Goal: Find specific page/section: Find specific page/section

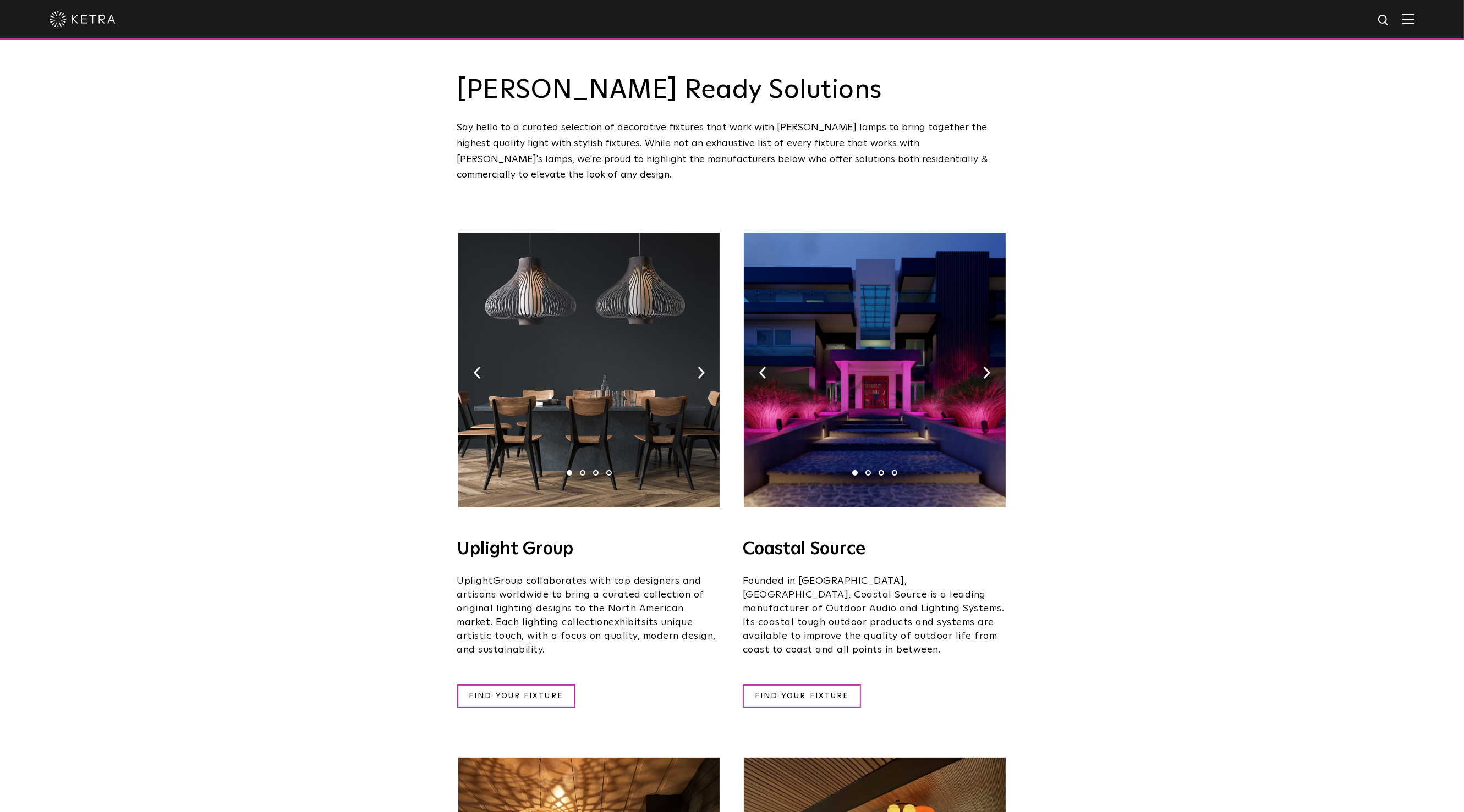
click at [607, 388] on img at bounding box center [588, 370] width 261 height 275
click at [703, 367] on img at bounding box center [701, 373] width 7 height 12
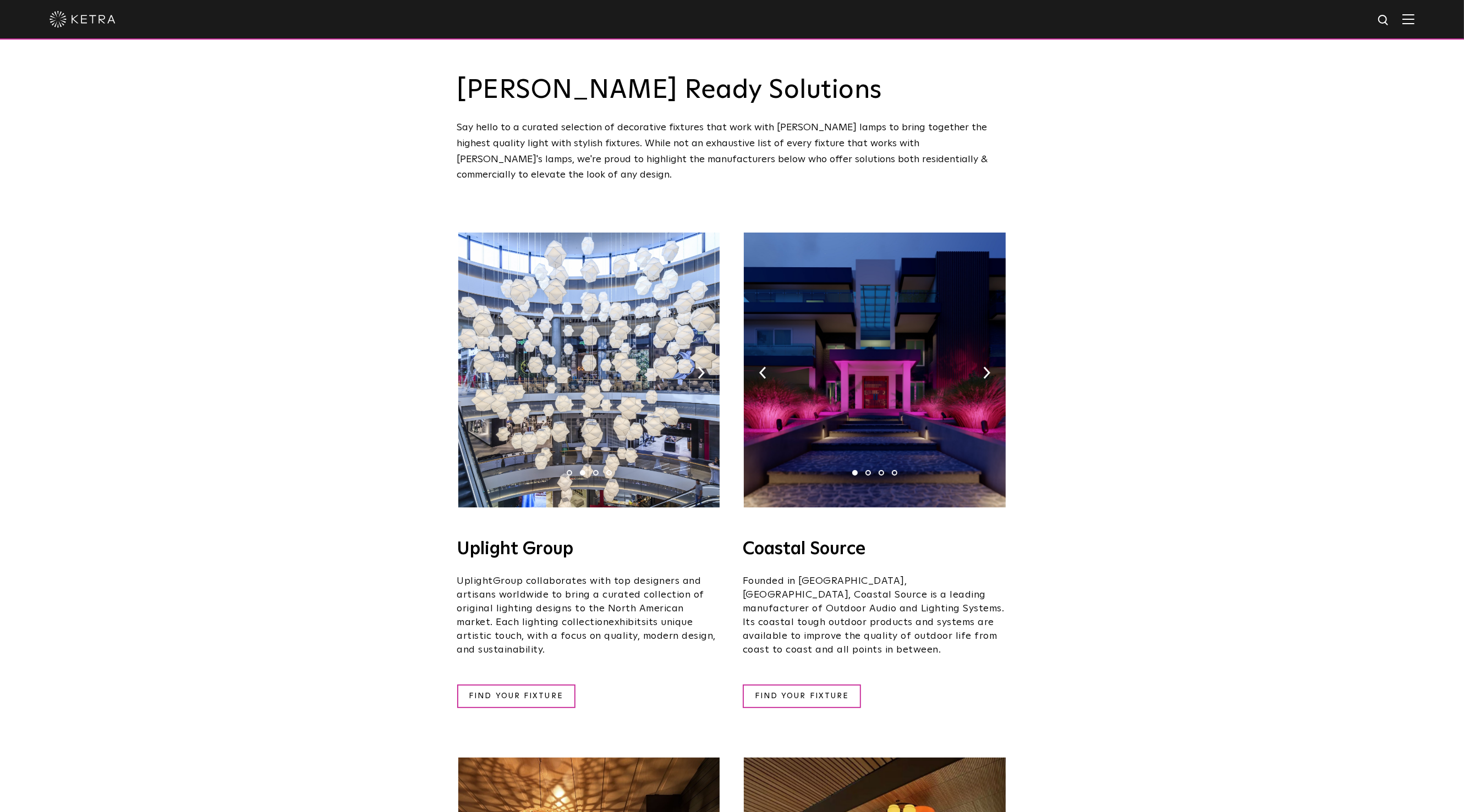
click at [479, 367] on img at bounding box center [477, 373] width 7 height 12
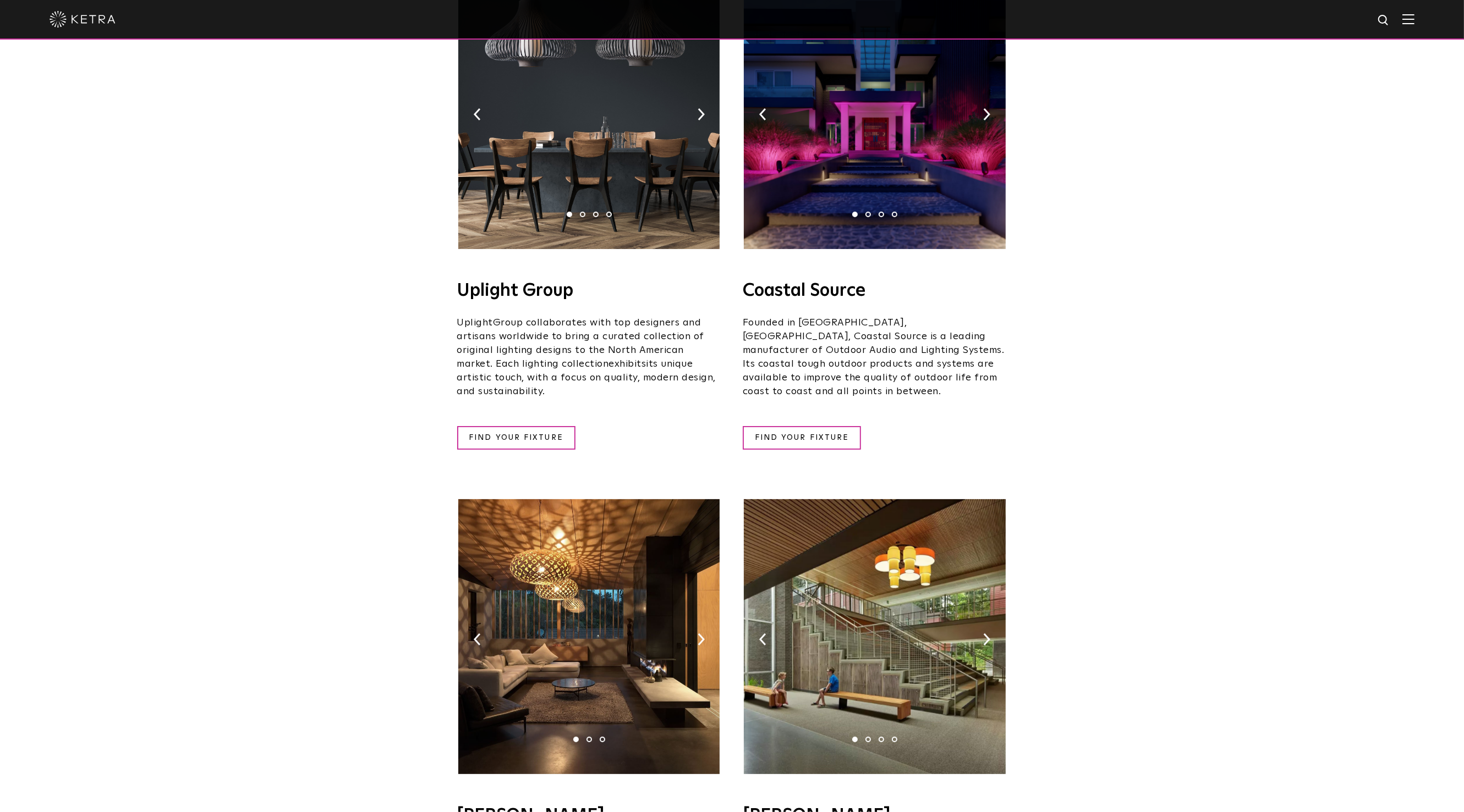
scroll to position [519, 0]
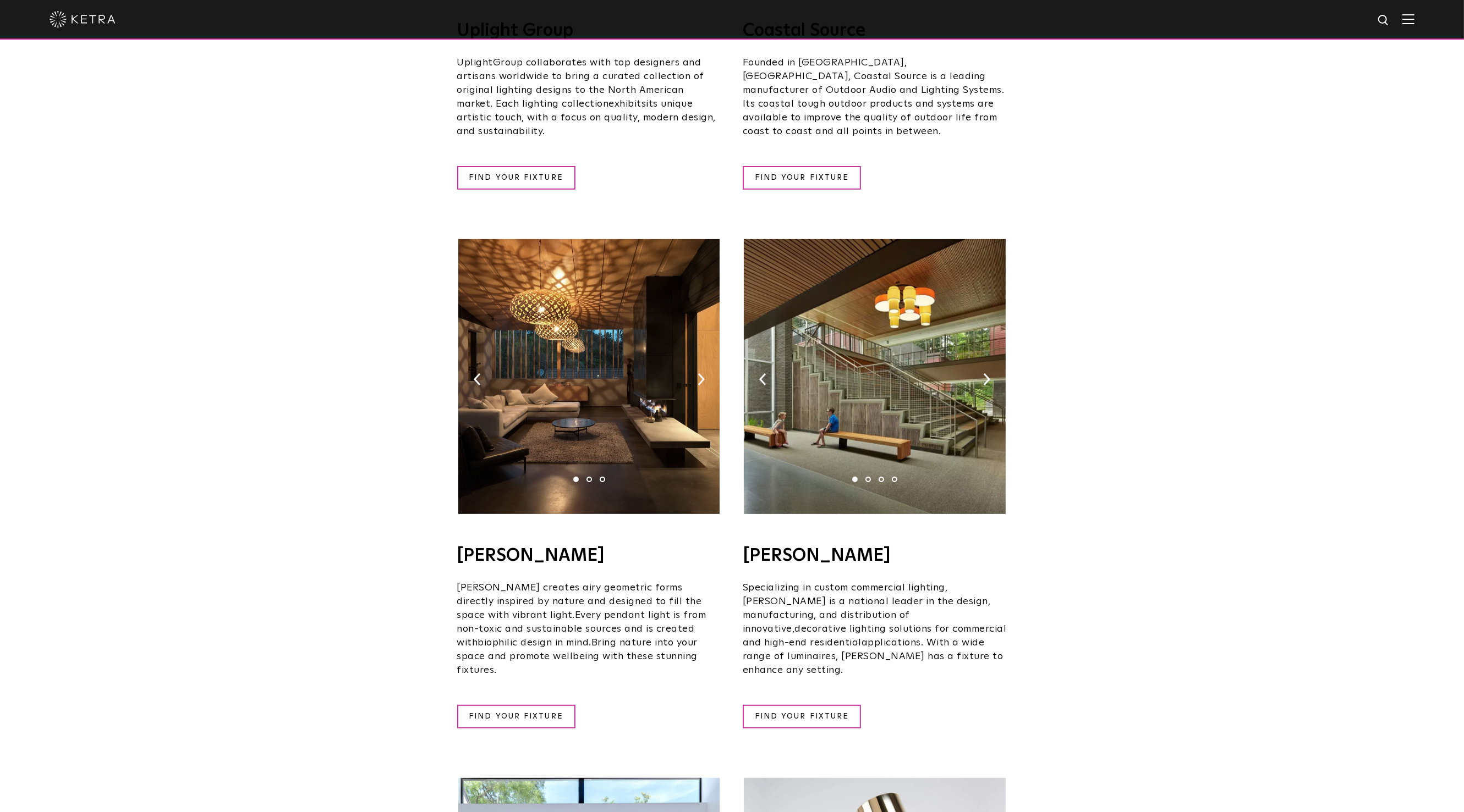
click at [622, 373] on img at bounding box center [588, 377] width 261 height 275
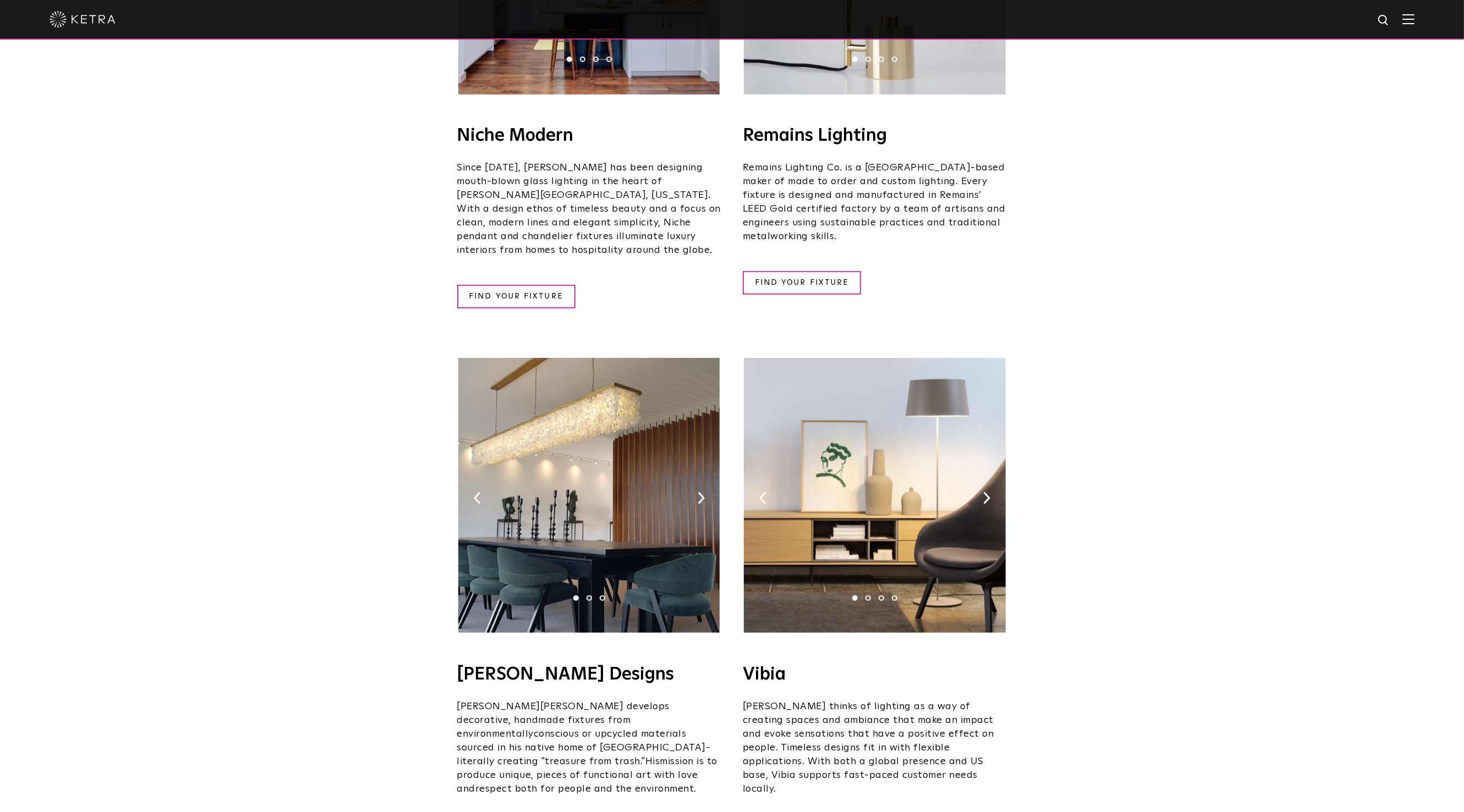
scroll to position [1557, 0]
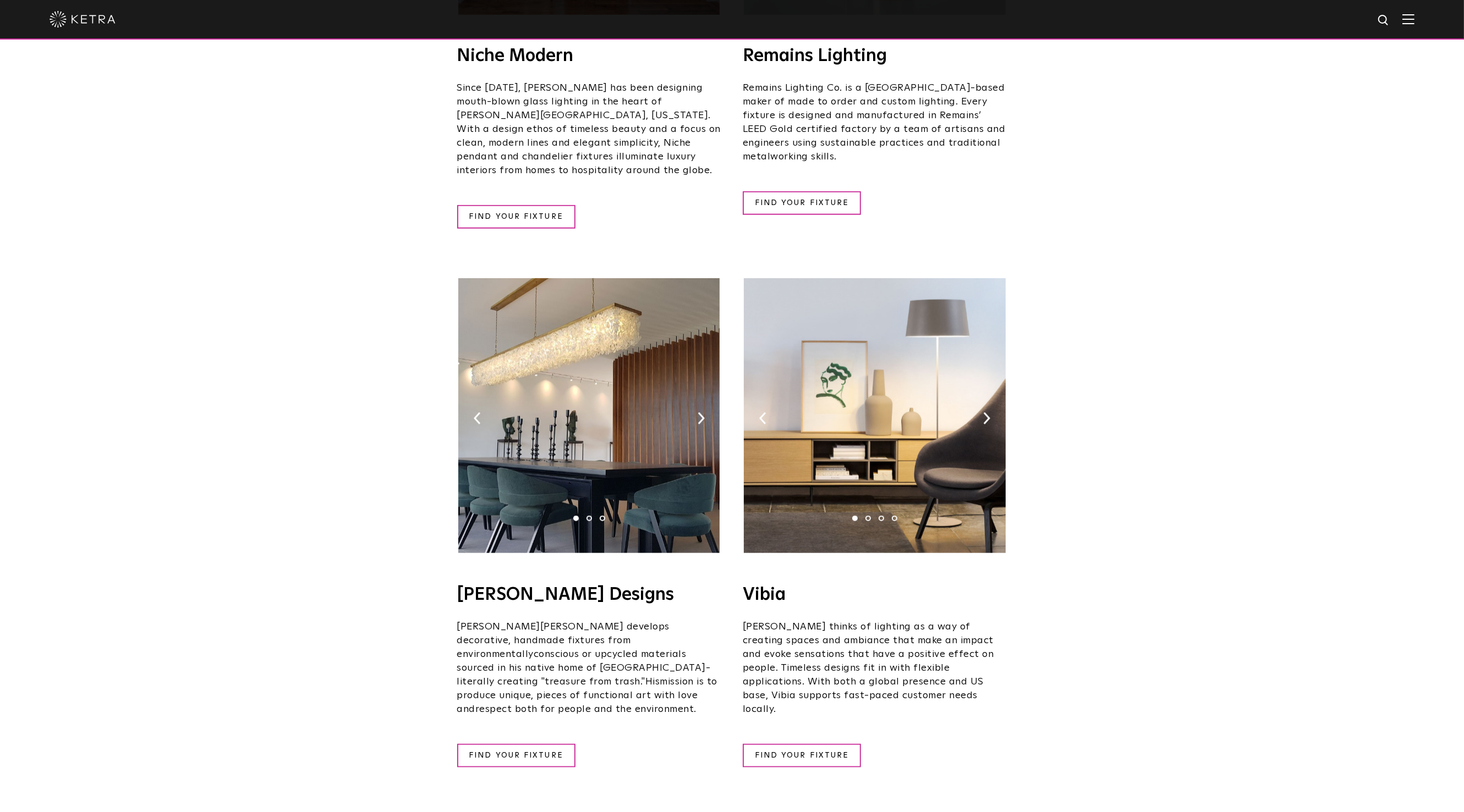
click at [981, 379] on img at bounding box center [874, 415] width 261 height 275
click at [868, 392] on img at bounding box center [874, 415] width 261 height 275
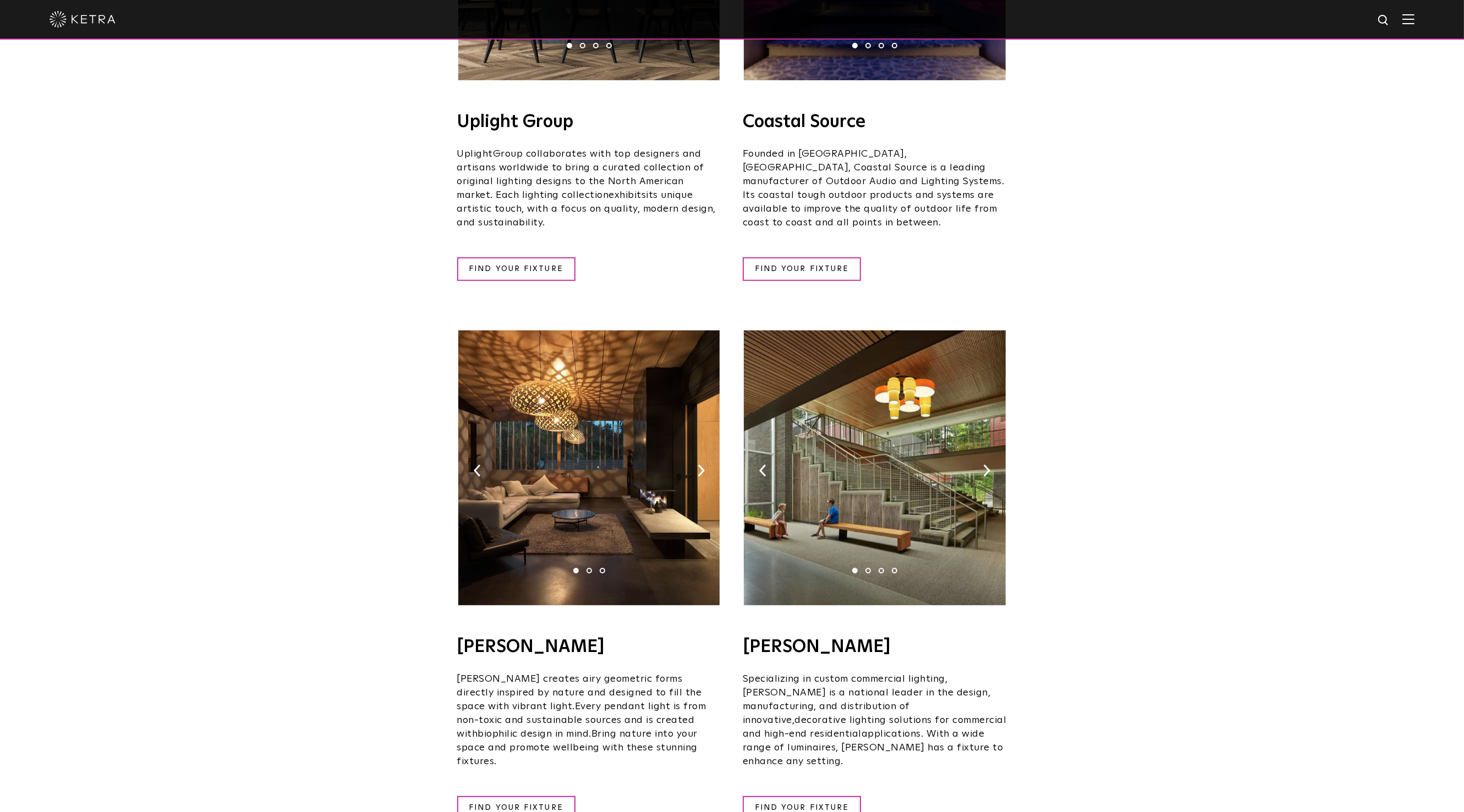
scroll to position [473, 0]
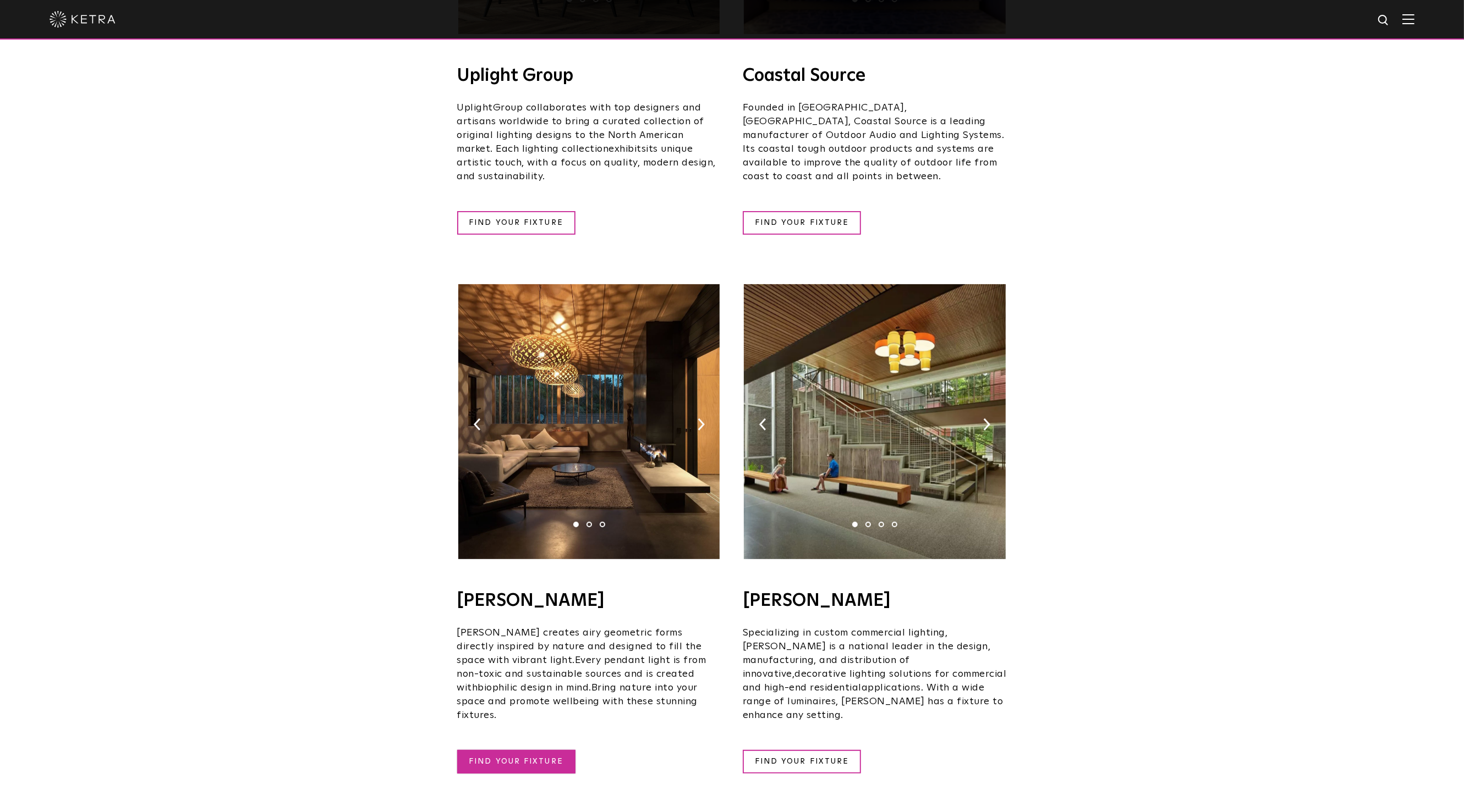
click at [536, 750] on link "FIND YOUR FIXTURE" at bounding box center [516, 762] width 118 height 24
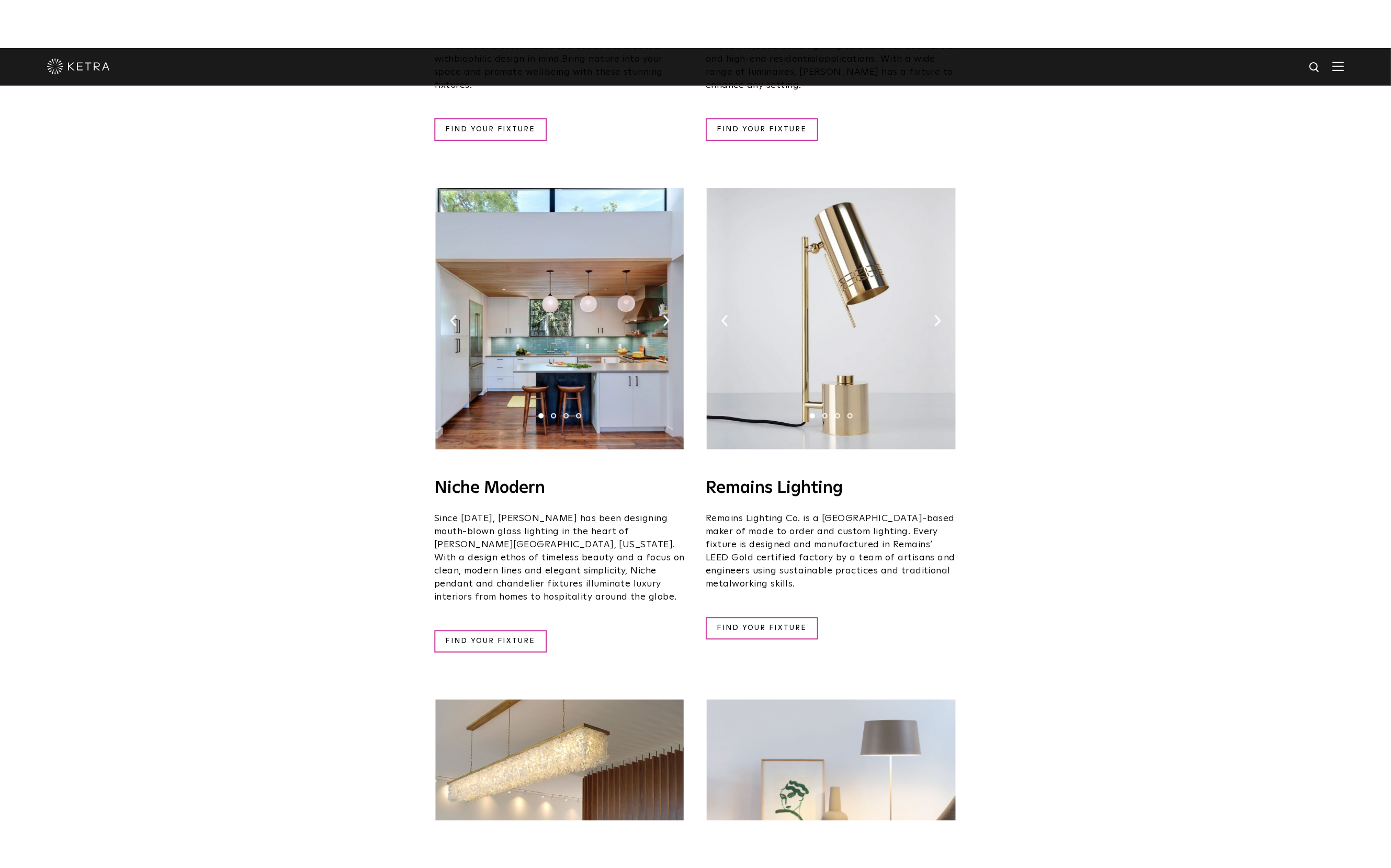
scroll to position [1102, 0]
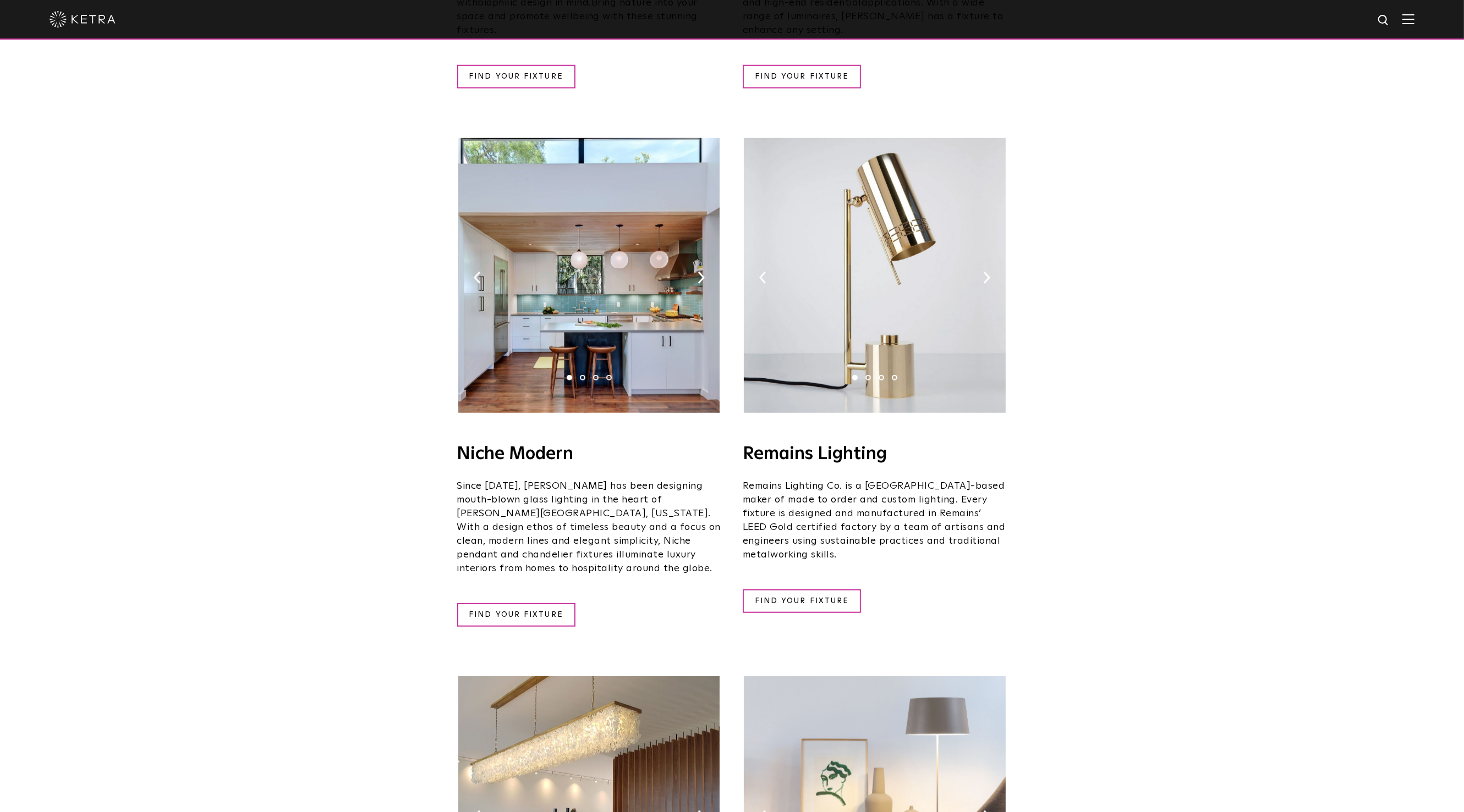
click at [572, 304] on img at bounding box center [588, 275] width 261 height 275
click at [701, 272] on img at bounding box center [701, 277] width 7 height 12
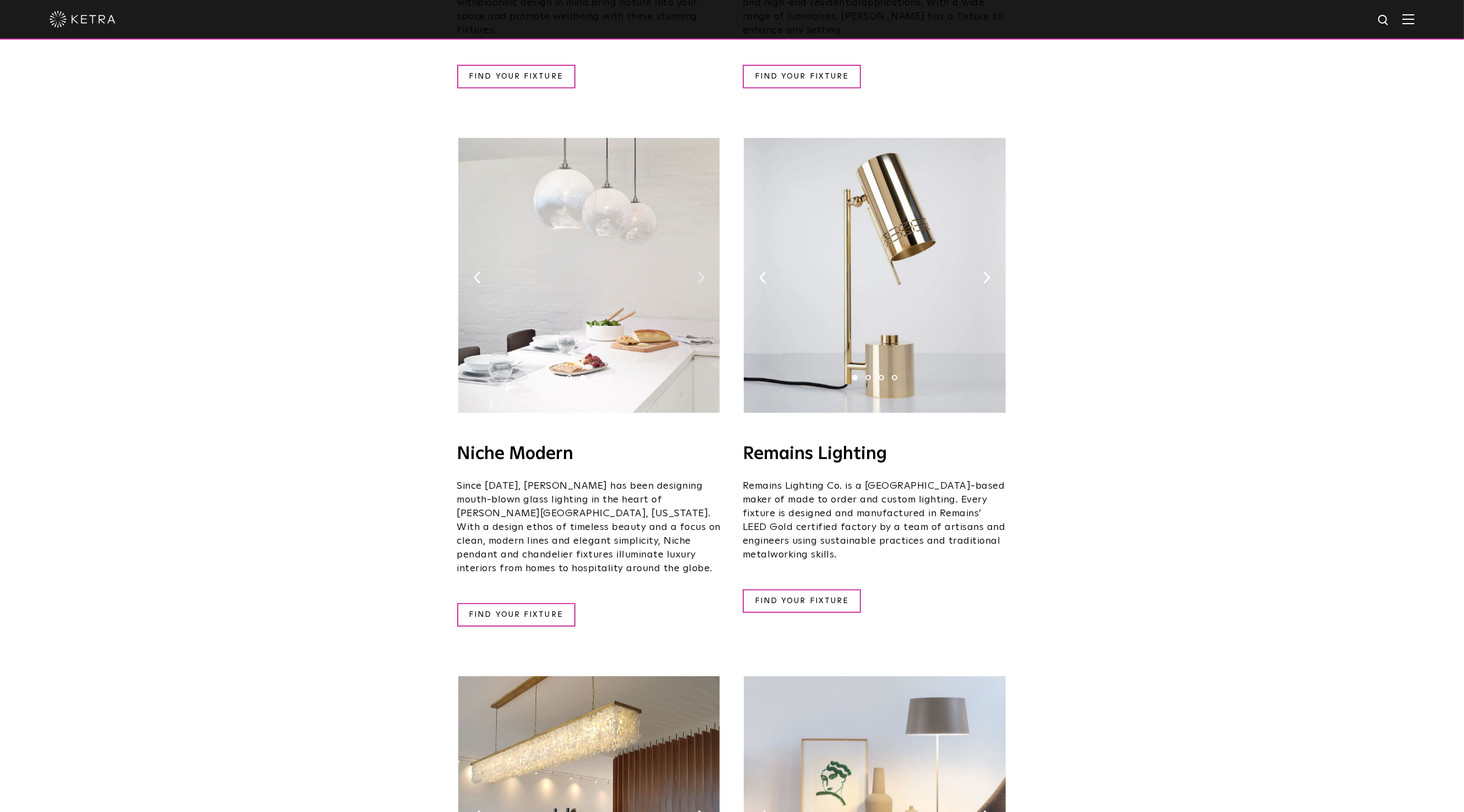
click at [701, 272] on img at bounding box center [701, 277] width 7 height 12
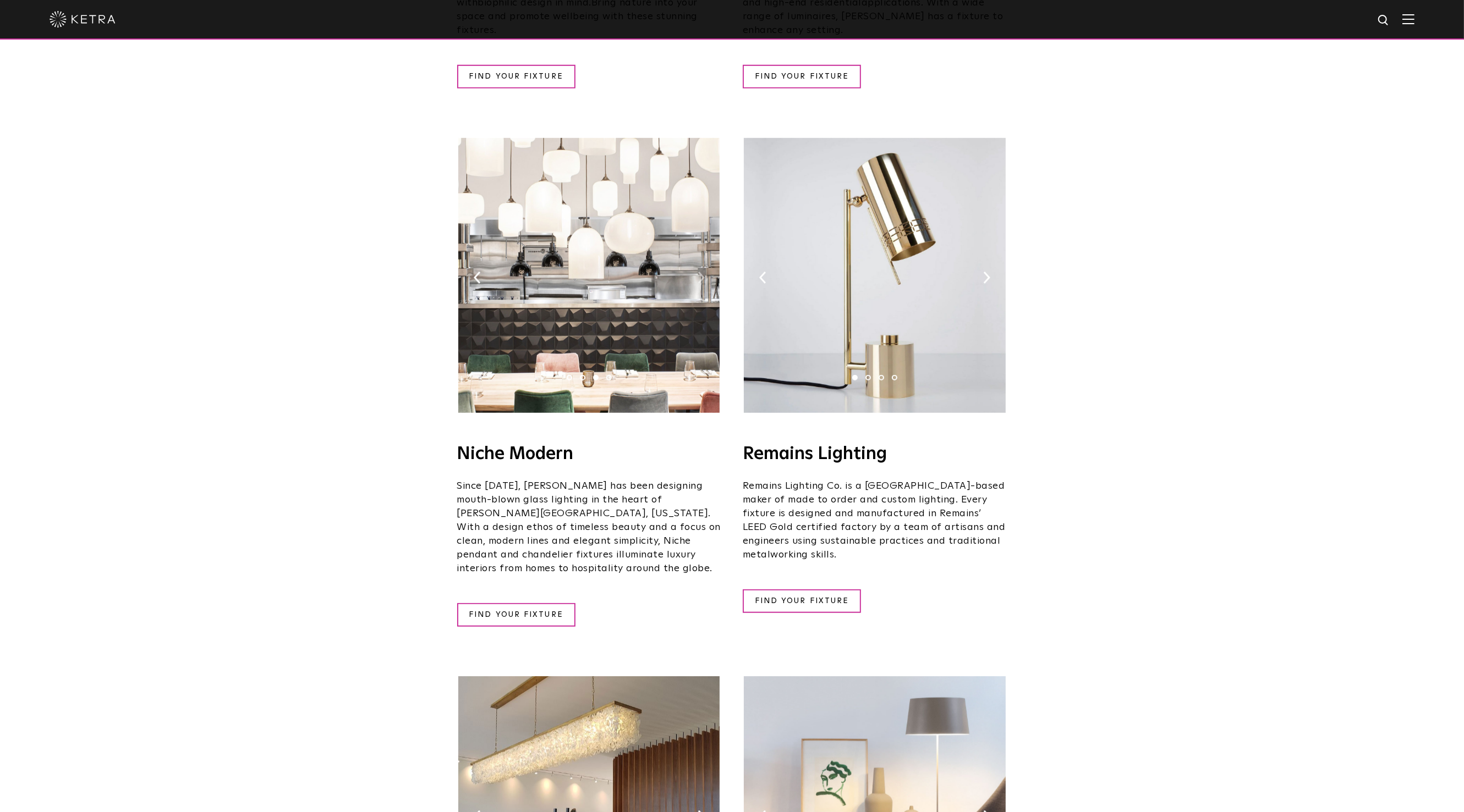
click at [701, 272] on img at bounding box center [701, 277] width 7 height 12
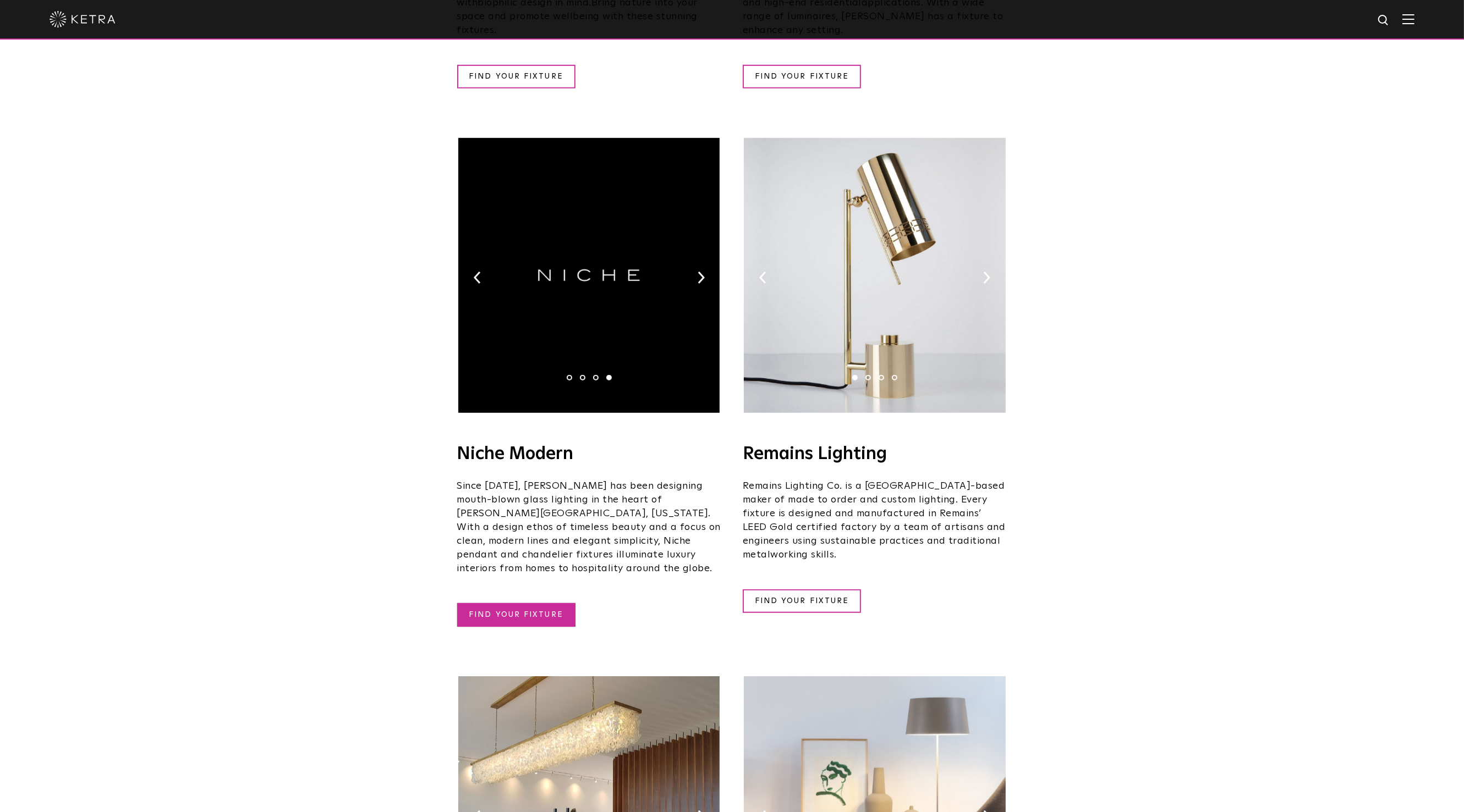
click at [516, 603] on link "FIND YOUR FIXTURE" at bounding box center [516, 615] width 118 height 24
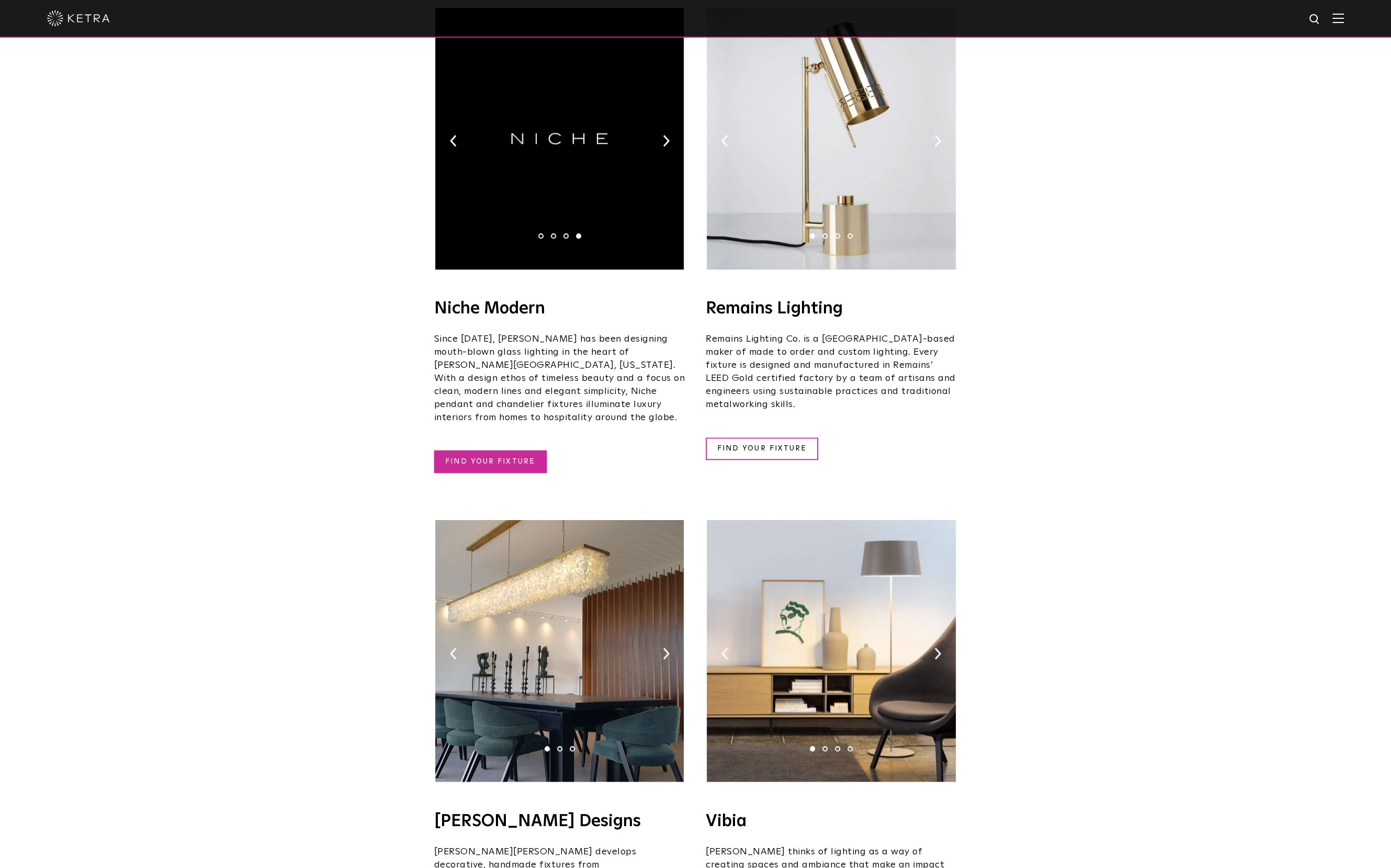
scroll to position [1377, 0]
